Goal: Information Seeking & Learning: Learn about a topic

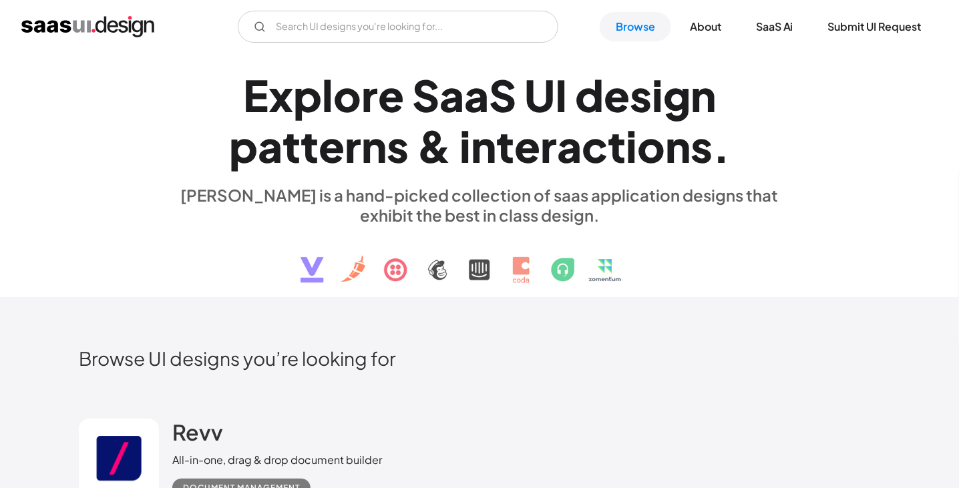
click at [824, 156] on div "E x p l o r e S a a S U I d e s i g n p a t t e r n s & i n t e r a c t i o n s…" at bounding box center [479, 175] width 801 height 239
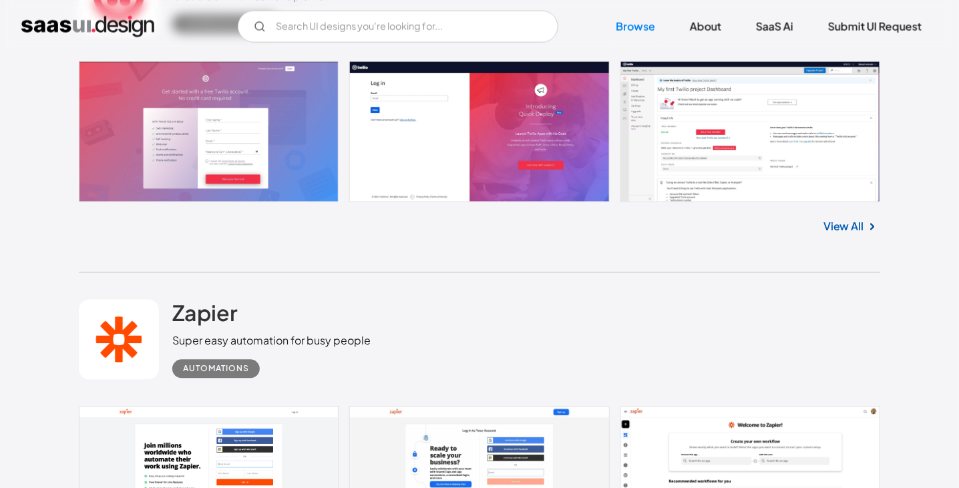
scroll to position [5726, 0]
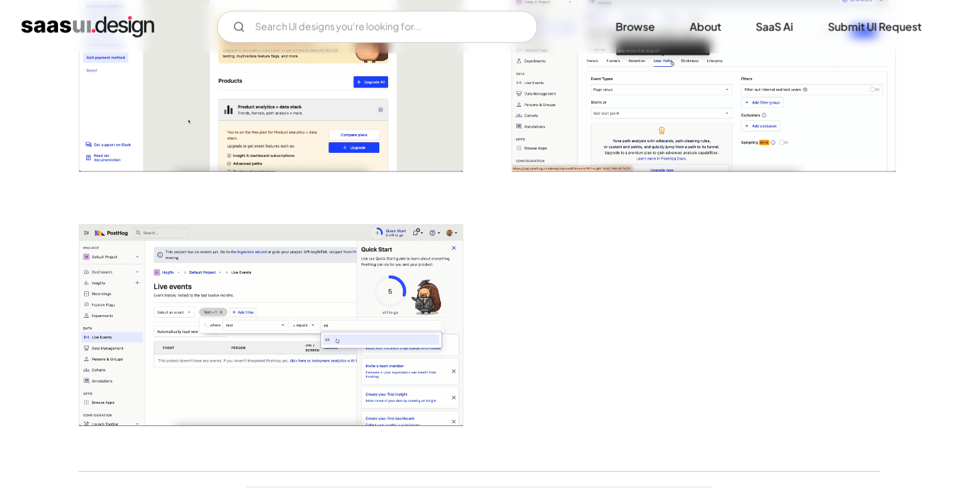
scroll to position [3119, 0]
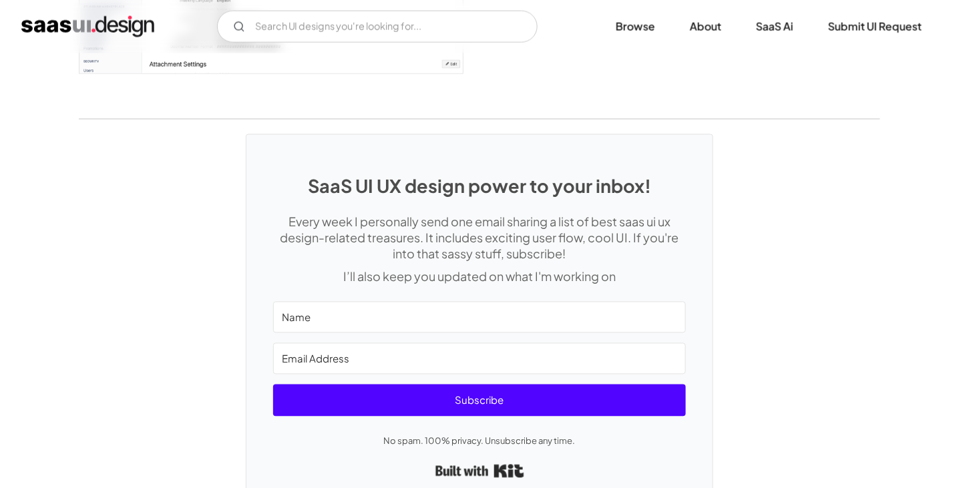
scroll to position [4057, 0]
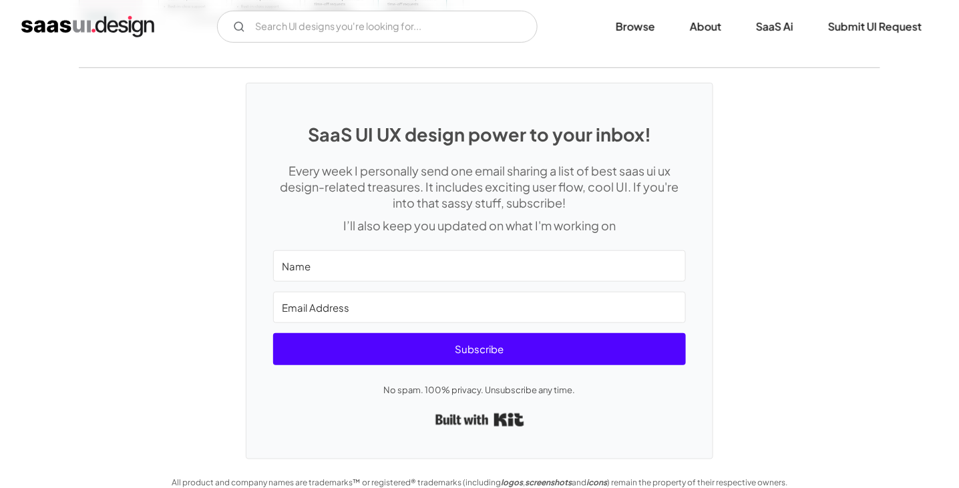
scroll to position [3612, 0]
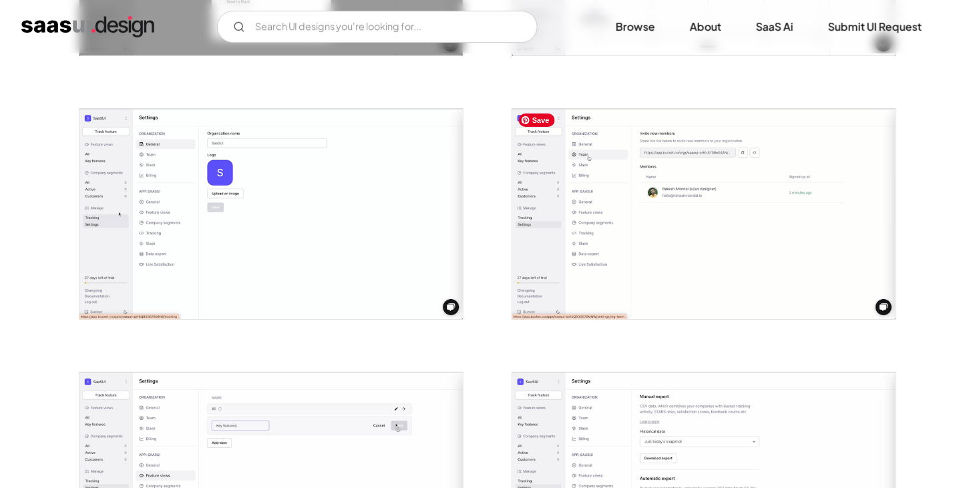
scroll to position [1521, 0]
